Goal: Task Accomplishment & Management: Manage account settings

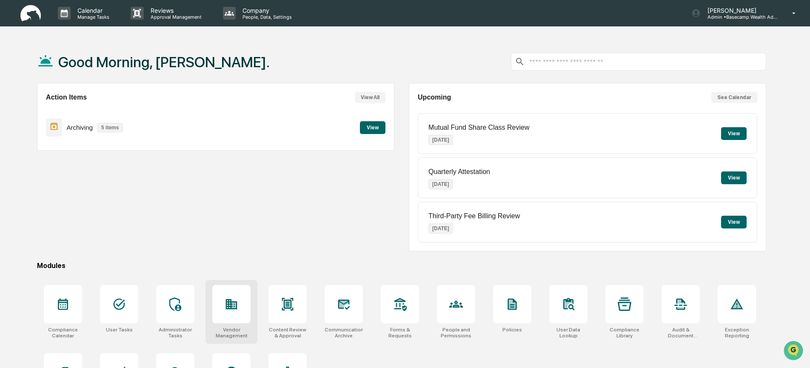
drag, startPoint x: 223, startPoint y: 310, endPoint x: 223, endPoint y: 296, distance: 14.0
click at [222, 310] on div at bounding box center [231, 304] width 38 height 38
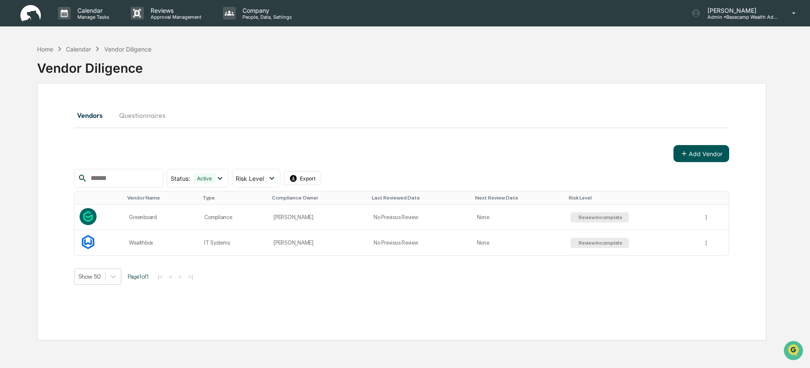
click at [709, 151] on button "Add Vendor" at bounding box center [701, 153] width 56 height 17
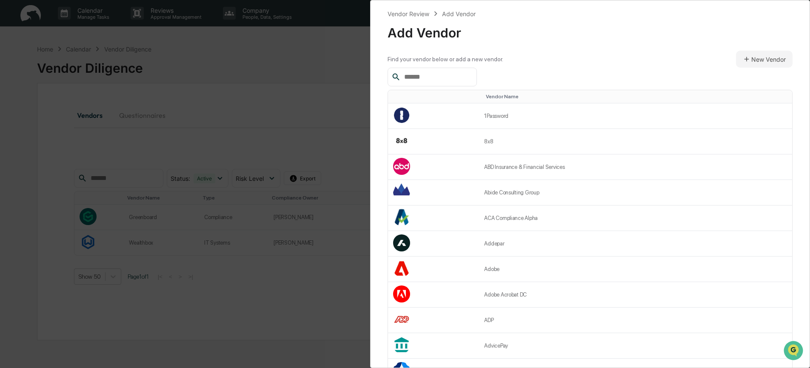
click at [418, 74] on input "text" at bounding box center [437, 76] width 72 height 11
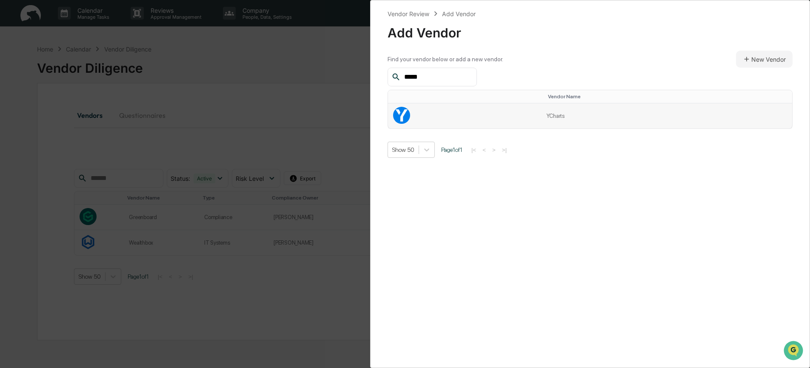
type input "*****"
click at [533, 126] on td at bounding box center [464, 115] width 153 height 25
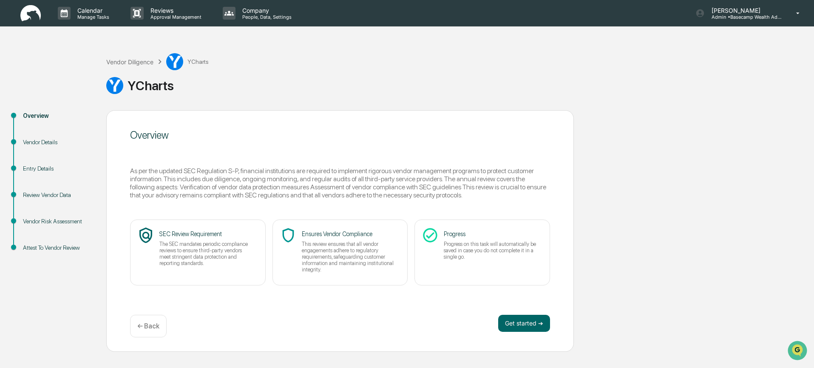
click at [48, 165] on div "Entry Details" at bounding box center [58, 168] width 70 height 9
click at [46, 144] on div "Vendor Details" at bounding box center [58, 142] width 70 height 9
click at [137, 63] on div "Vendor Diligence" at bounding box center [129, 61] width 47 height 7
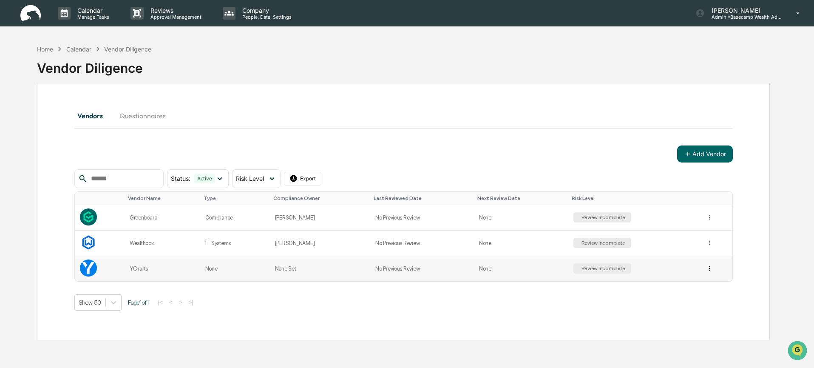
click at [705, 271] on html "Calendar Manage Tasks Reviews Approval Management Company People, Data, Setting…" at bounding box center [407, 184] width 814 height 368
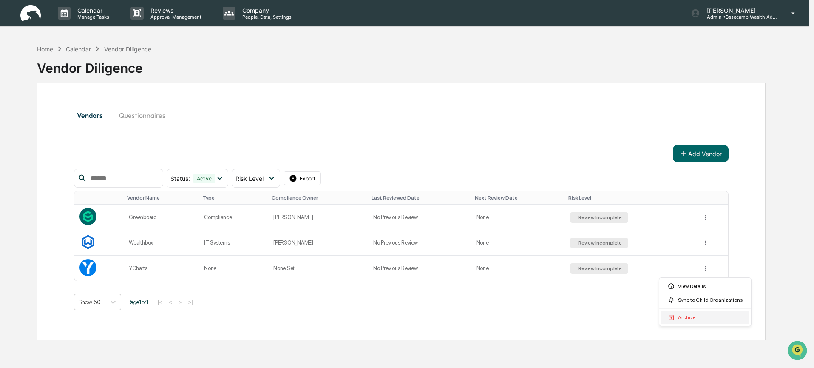
click at [691, 315] on div "Archive" at bounding box center [705, 317] width 88 height 14
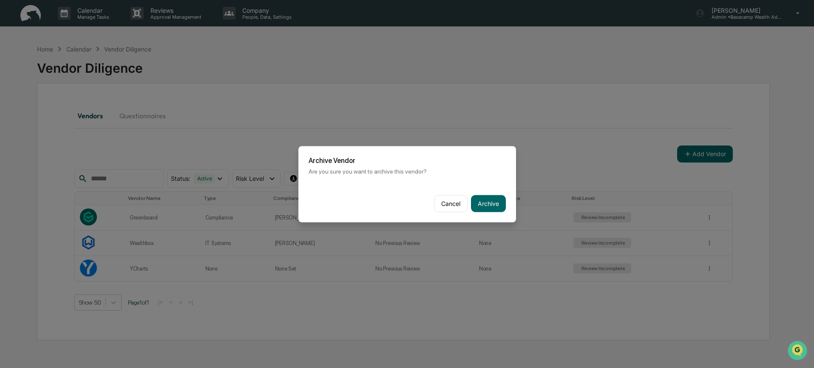
click at [511, 209] on div "Cancel Archive" at bounding box center [407, 203] width 218 height 37
click at [501, 204] on button "Archive" at bounding box center [488, 203] width 35 height 17
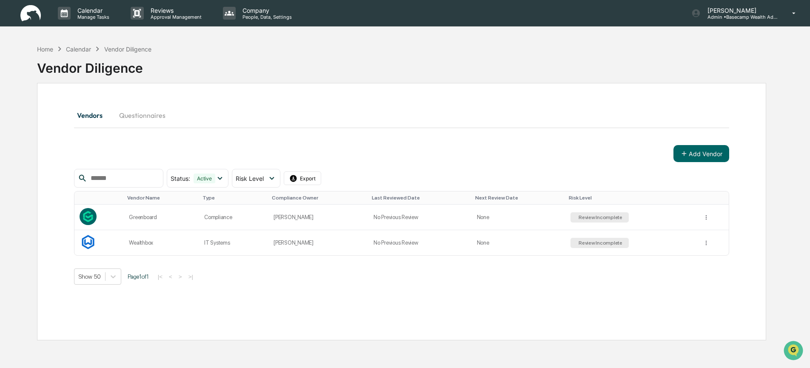
click at [151, 116] on button "Questionnaires" at bounding box center [142, 115] width 60 height 20
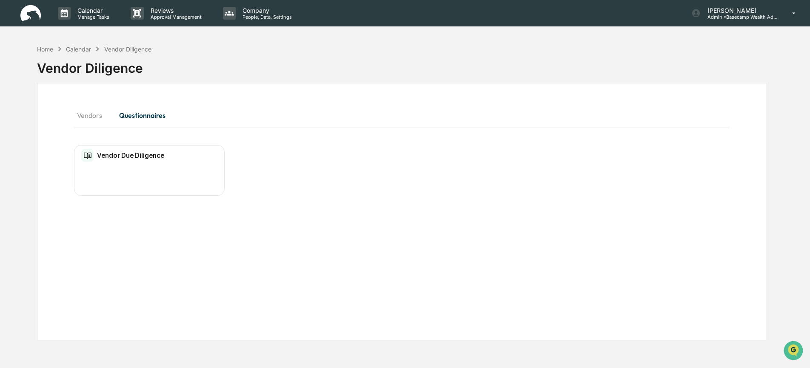
click at [153, 154] on h2 "Vendor Due Diligence" at bounding box center [130, 155] width 67 height 8
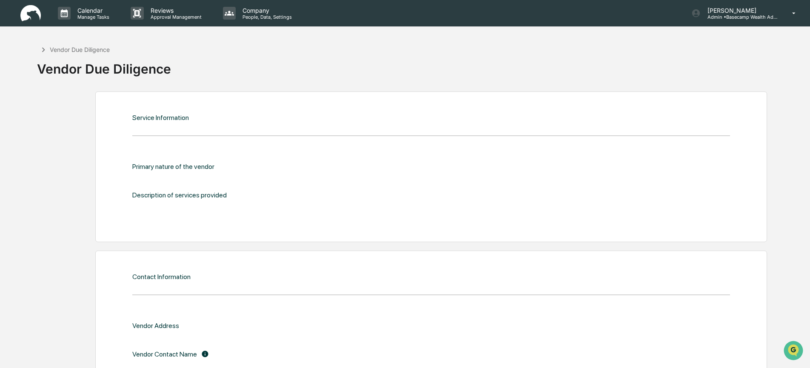
click at [67, 51] on div "Vendor Due Diligence" at bounding box center [80, 49] width 60 height 7
click at [44, 48] on icon at bounding box center [43, 49] width 9 height 9
click at [230, 43] on div "Vendor Due Diligence Vendor Due Diligence" at bounding box center [401, 61] width 729 height 43
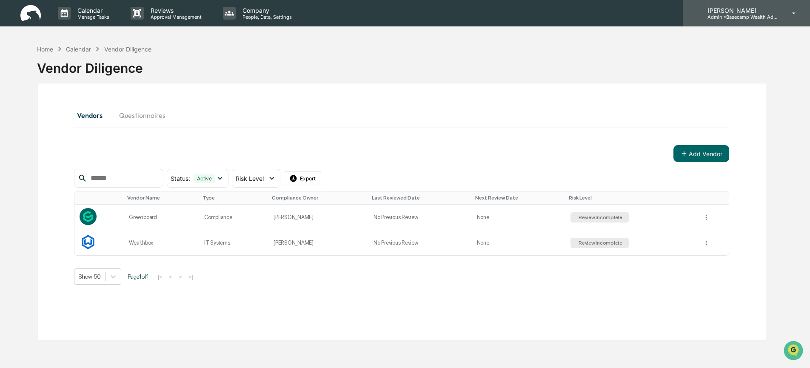
click at [747, 20] on div "Lindsay Rider Admin • Basecamp Wealth Advisors" at bounding box center [745, 13] width 127 height 26
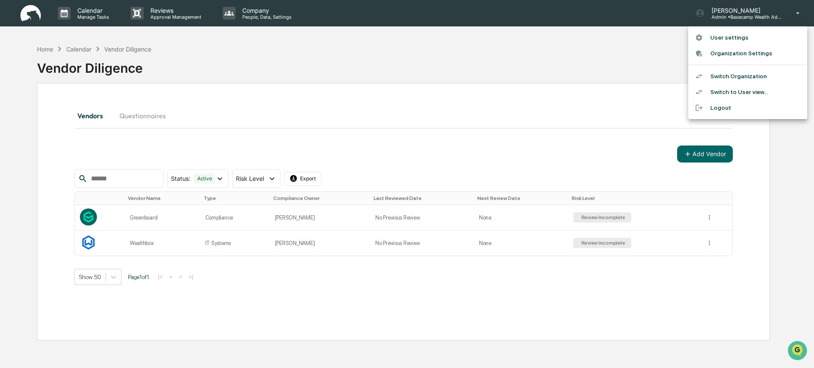
click at [755, 77] on li "Switch Organization" at bounding box center [747, 76] width 119 height 16
